Goal: Use online tool/utility: Utilize a website feature to perform a specific function

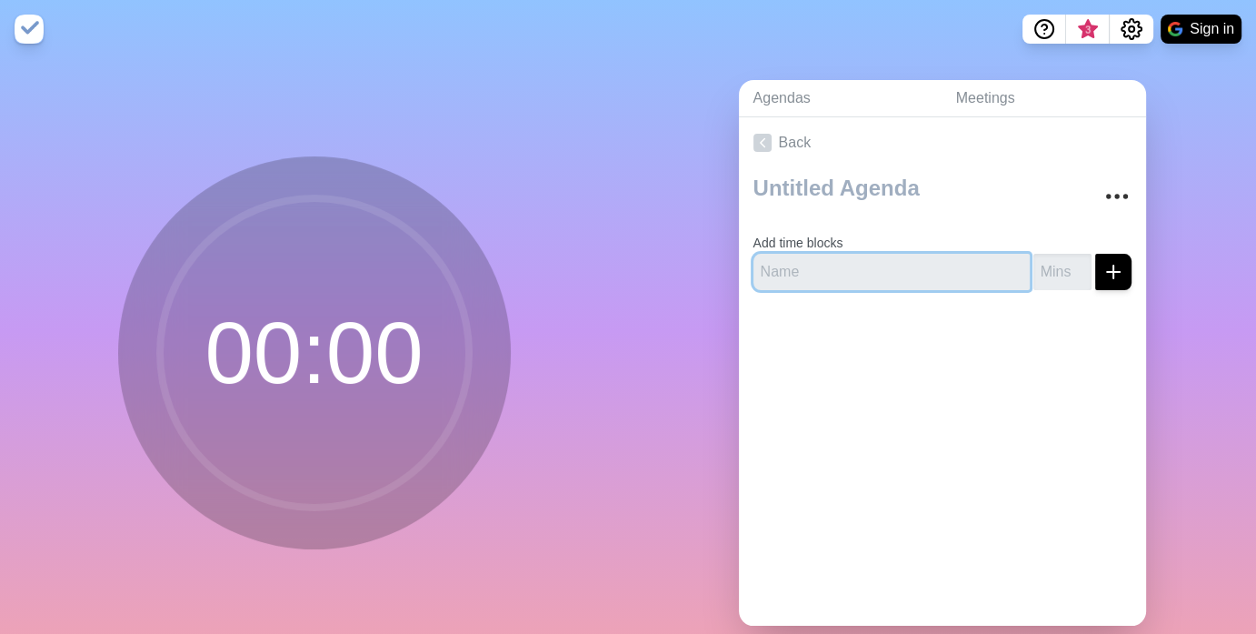
click at [776, 290] on input "text" at bounding box center [891, 272] width 276 height 36
type input "daylite"
click at [1095, 254] on button "submit" at bounding box center [1113, 272] width 36 height 36
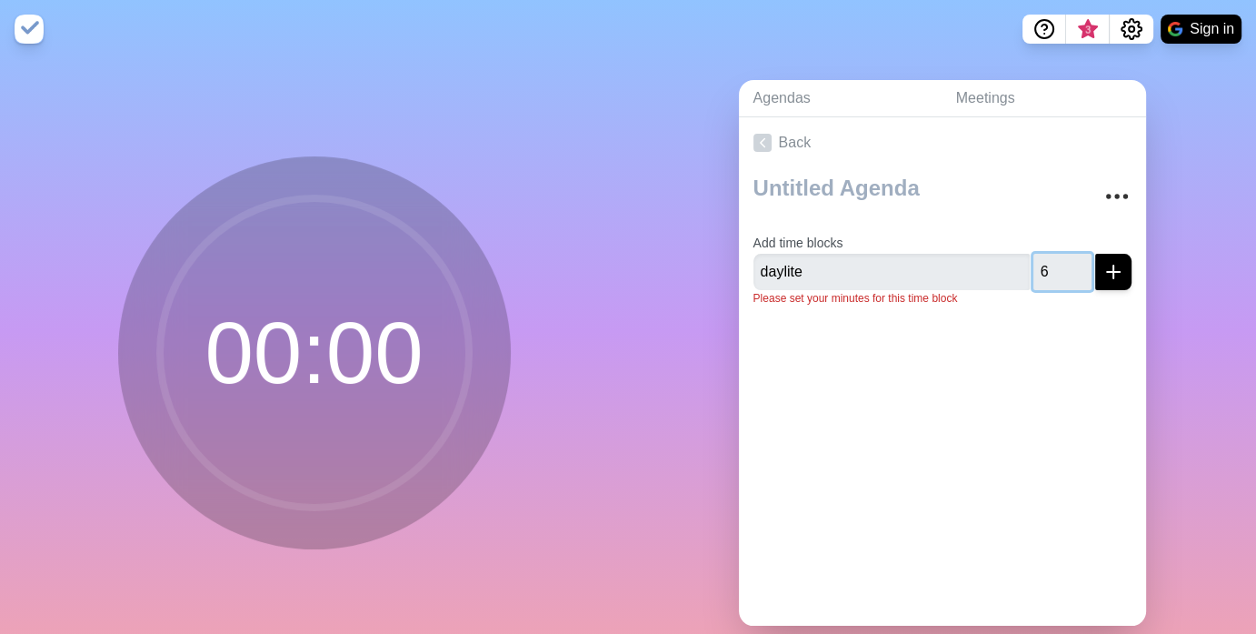
type input "6"
click at [1095, 254] on button "submit" at bounding box center [1113, 272] width 36 height 36
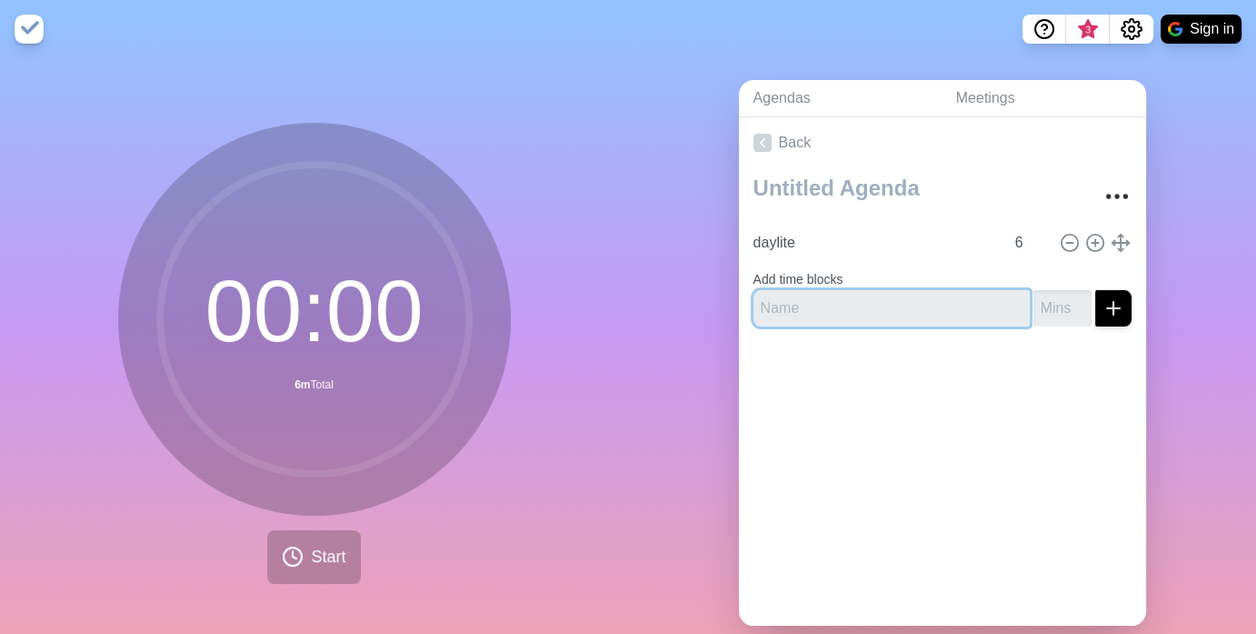
click at [765, 326] on input "text" at bounding box center [891, 308] width 276 height 36
type input "[PERSON_NAME]"
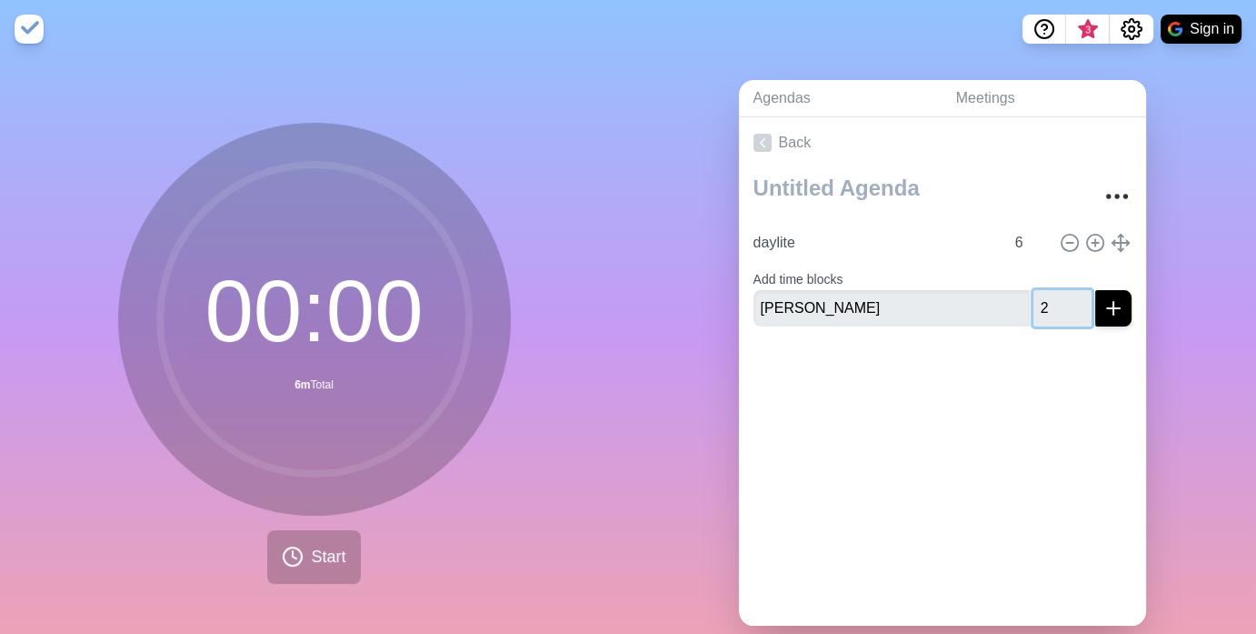
type input "2"
click at [1124, 319] on icon "submit" at bounding box center [1114, 308] width 22 height 22
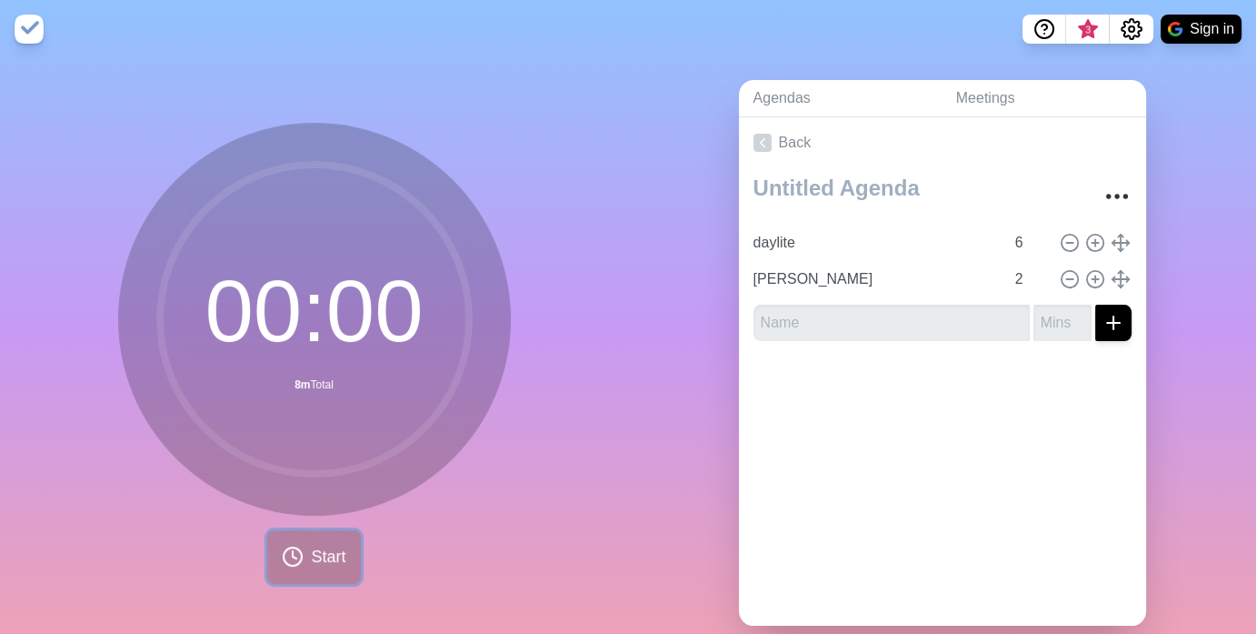
click at [319, 569] on span "Start" at bounding box center [328, 556] width 35 height 25
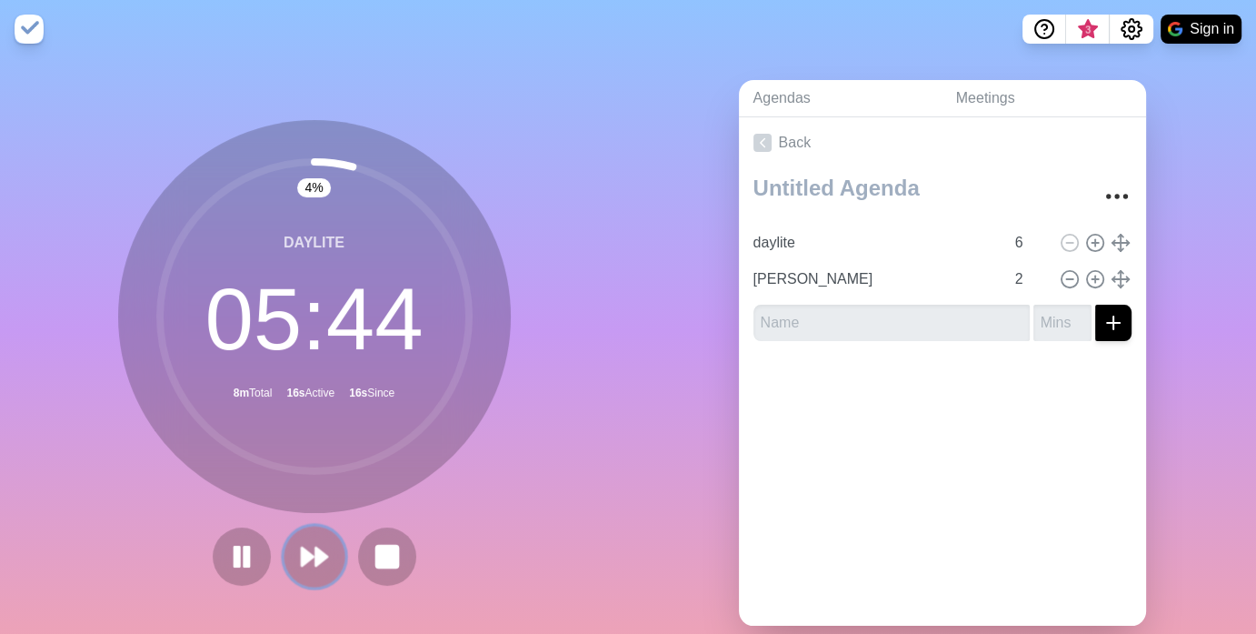
click at [302, 565] on polygon at bounding box center [308, 556] width 12 height 18
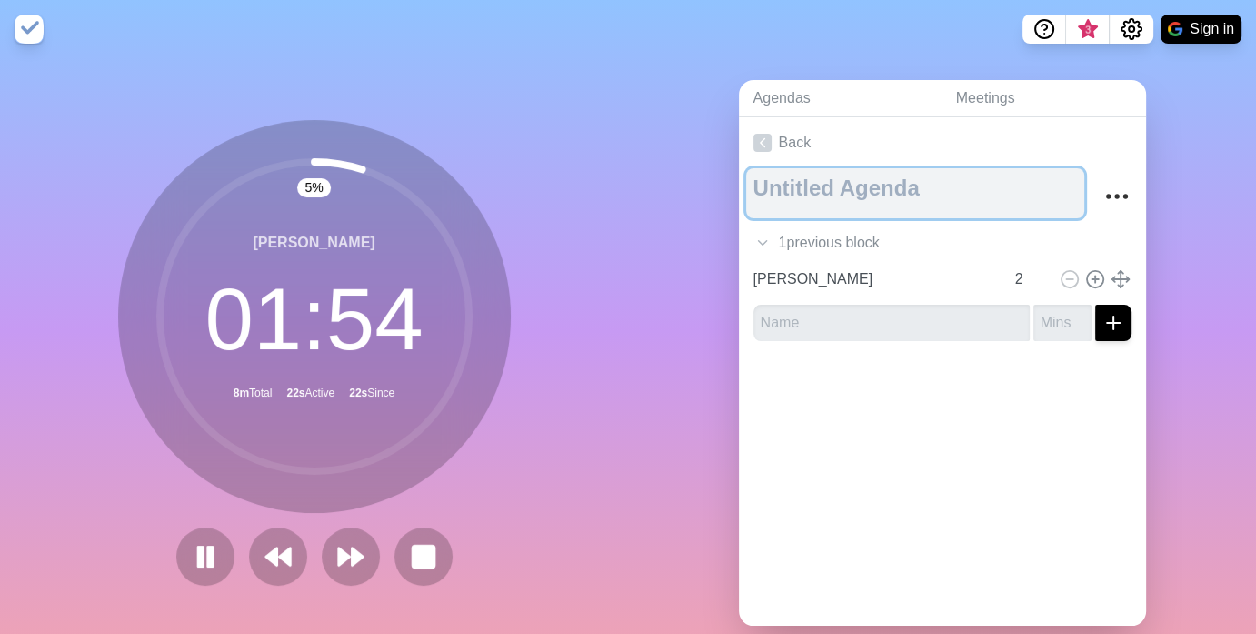
click at [863, 218] on textarea at bounding box center [915, 193] width 338 height 50
type textarea "Meeting"
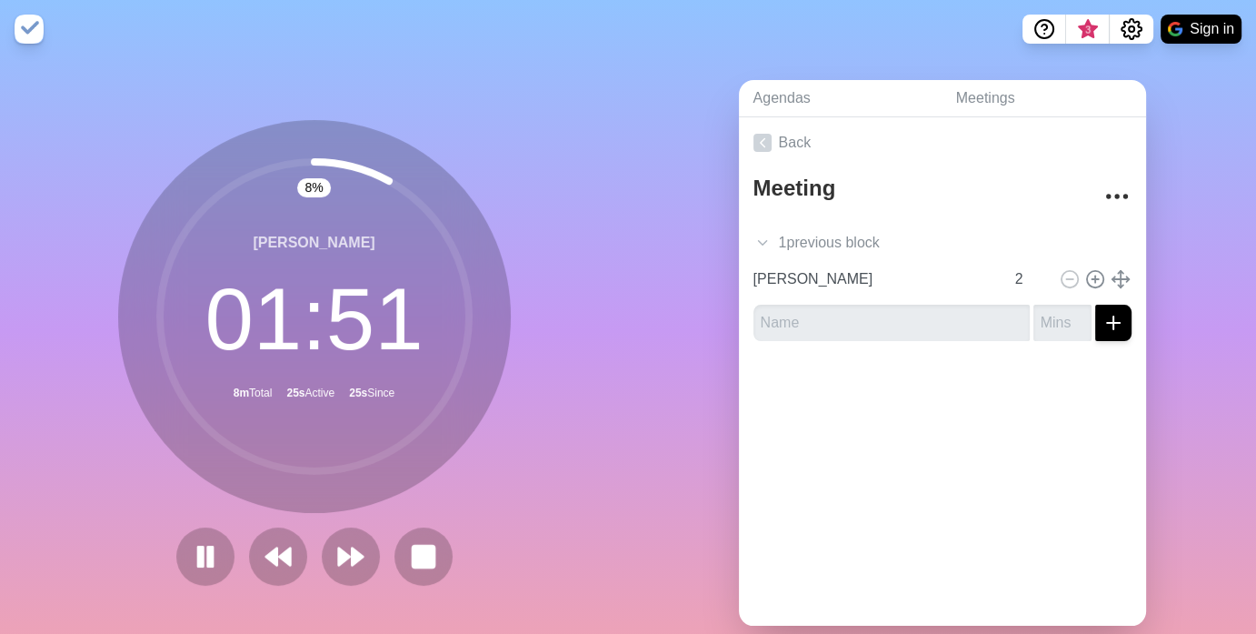
click at [765, 428] on div at bounding box center [942, 391] width 407 height 73
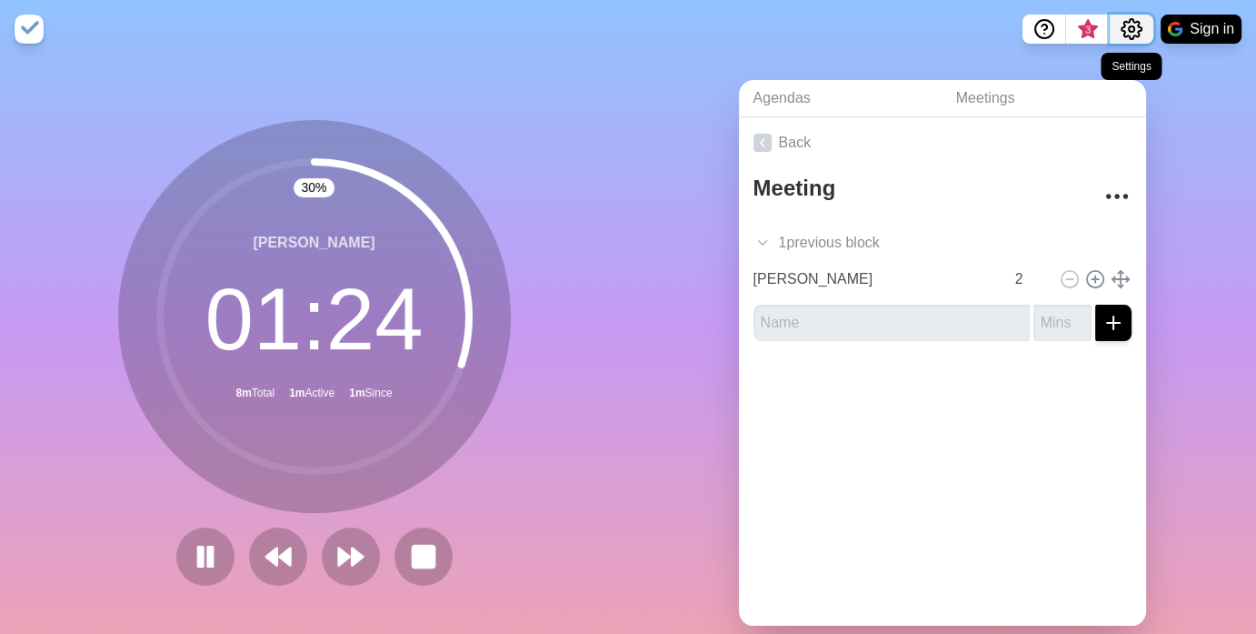
click at [1121, 32] on icon "Settings" at bounding box center [1132, 29] width 22 height 22
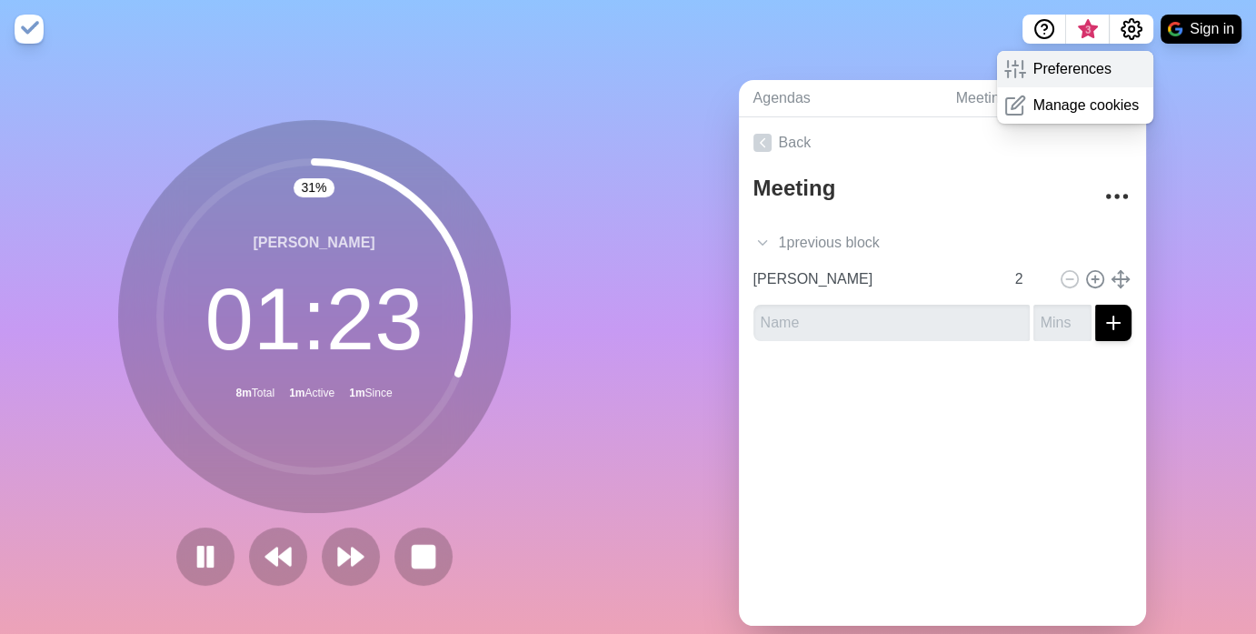
click at [1091, 87] on div "Preferences" at bounding box center [1075, 69] width 157 height 36
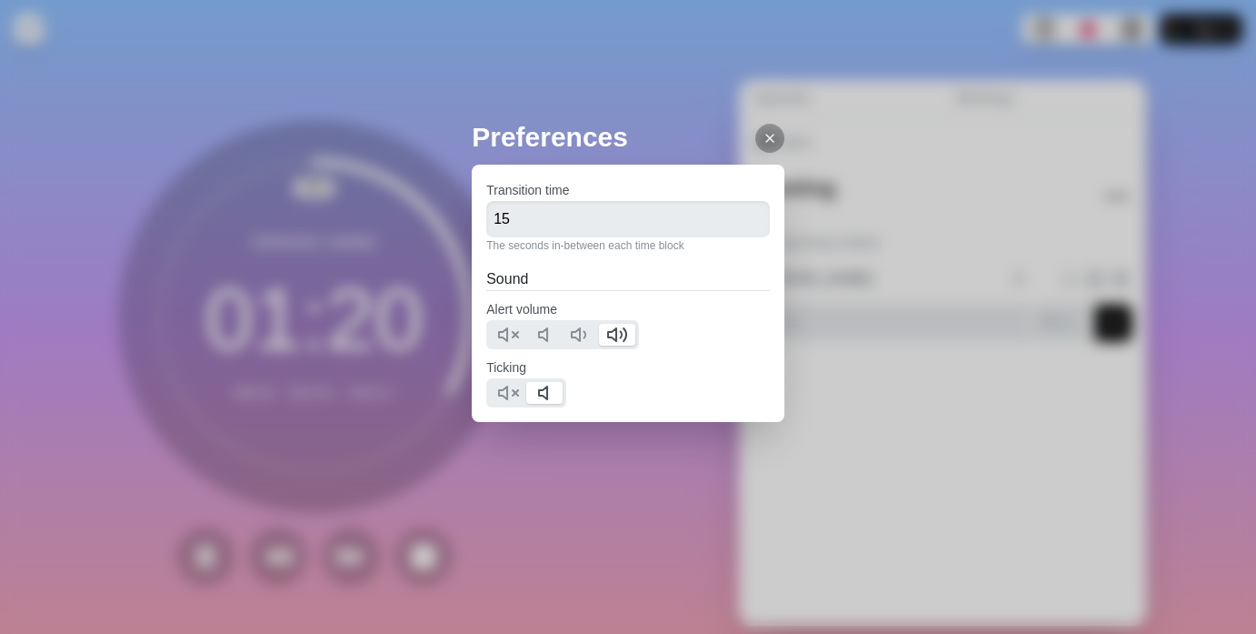
click at [773, 145] on icon at bounding box center [770, 138] width 15 height 15
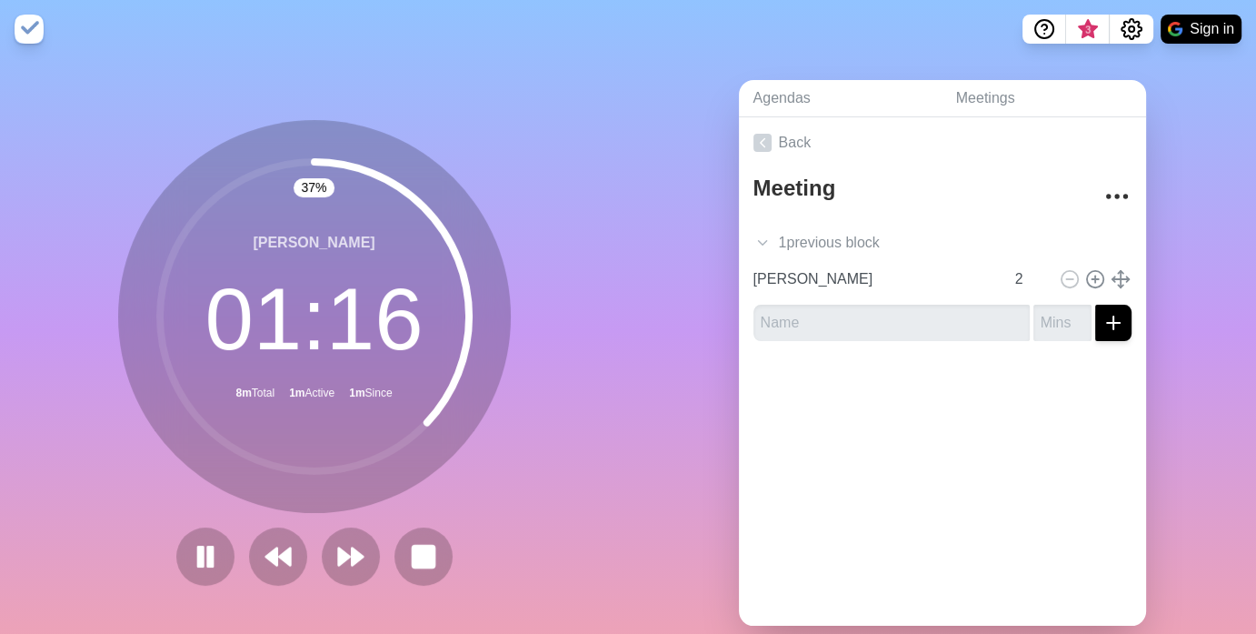
click at [38, 39] on img at bounding box center [29, 29] width 29 height 29
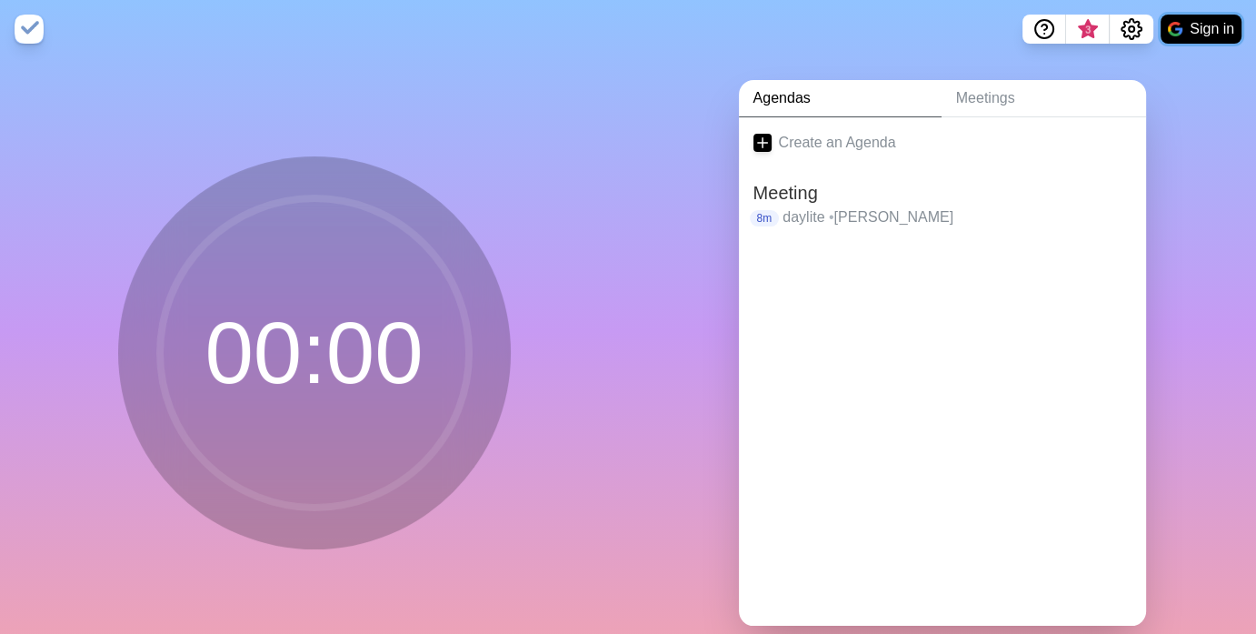
click at [1184, 41] on button "Sign in" at bounding box center [1201, 29] width 81 height 29
click at [829, 225] on span "•" at bounding box center [831, 216] width 5 height 15
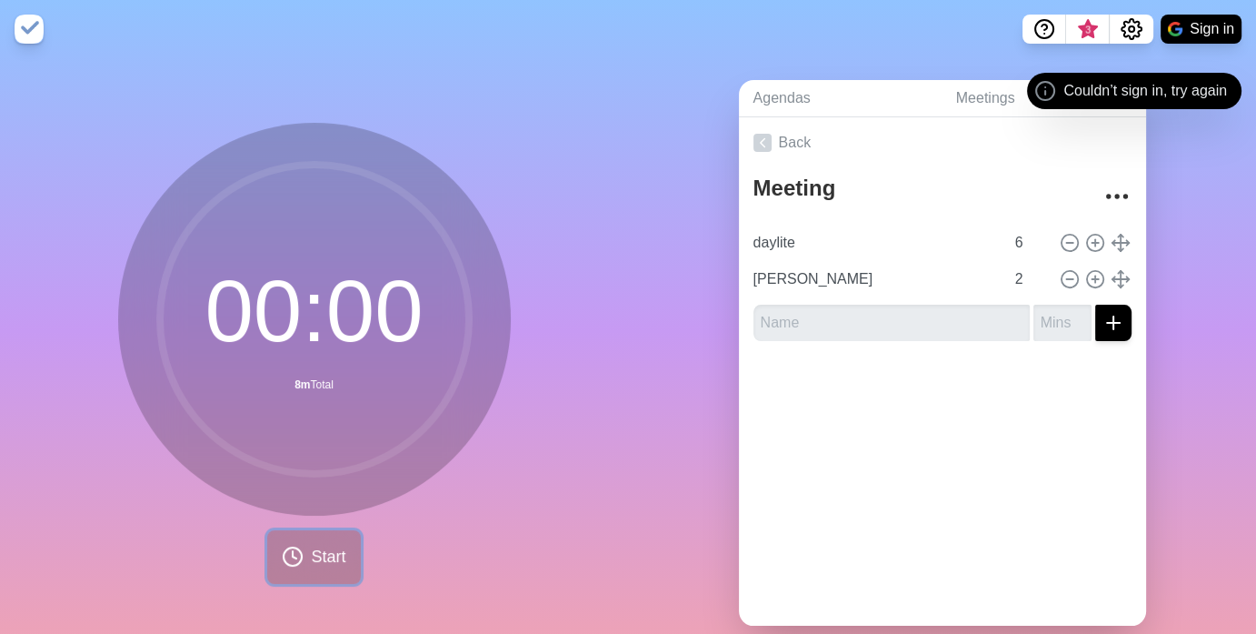
click at [335, 569] on span "Start" at bounding box center [328, 556] width 35 height 25
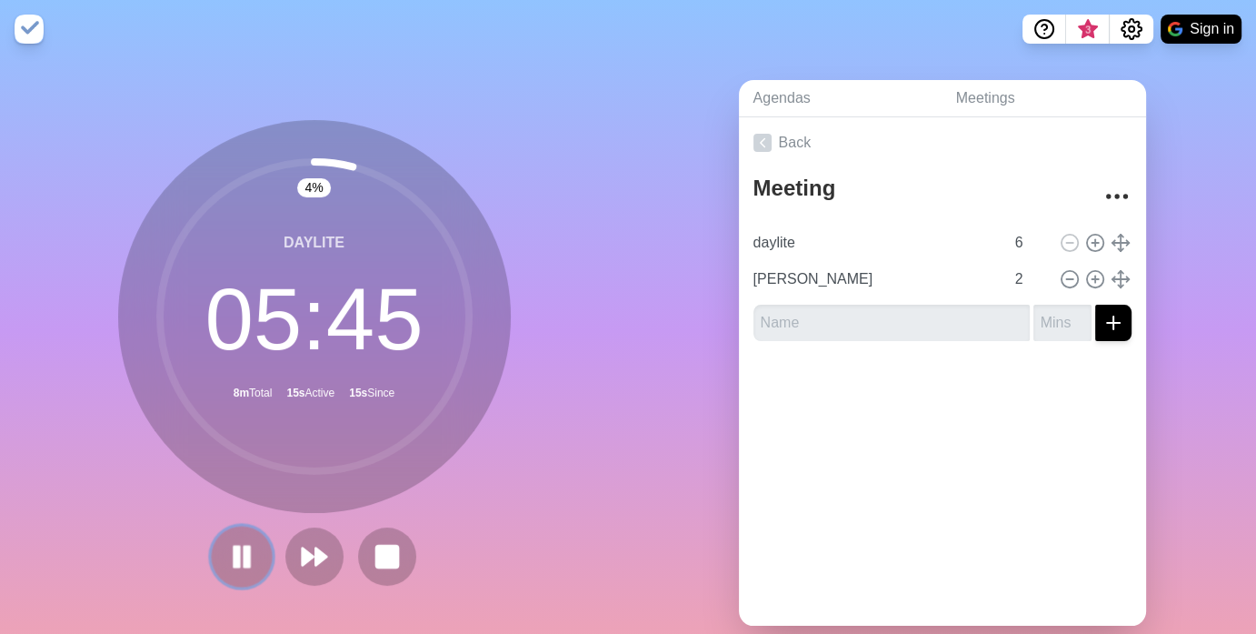
click at [235, 581] on button at bounding box center [241, 555] width 61 height 61
